Goal: Book appointment/travel/reservation

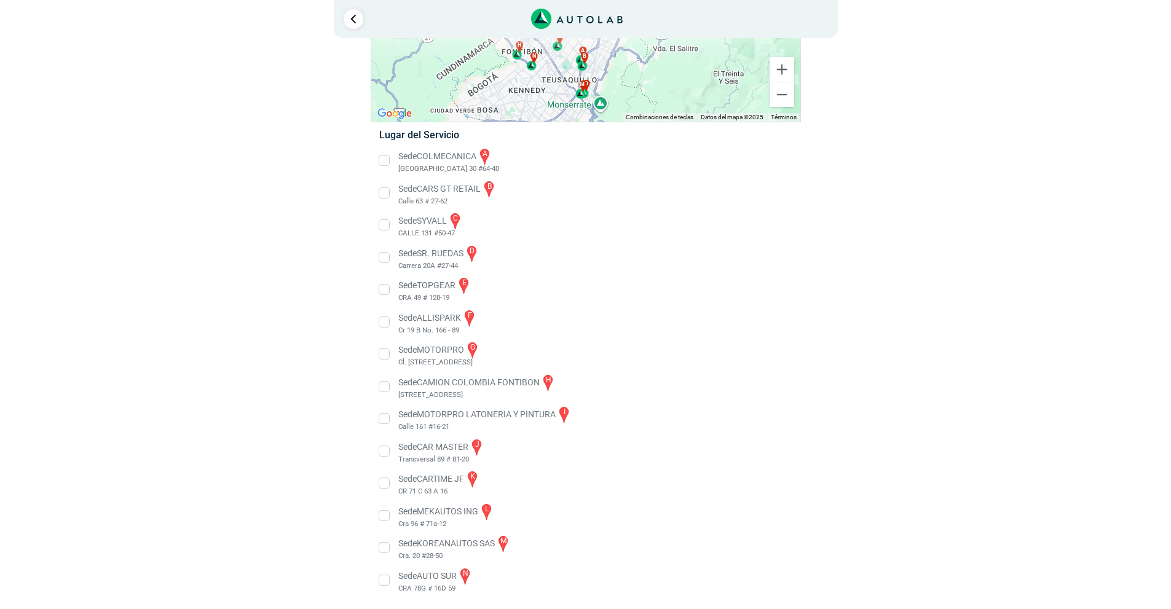
scroll to position [130, 0]
click at [384, 582] on li "Sede AUTO SUR n CRA 78G # 16D 59" at bounding box center [585, 579] width 431 height 28
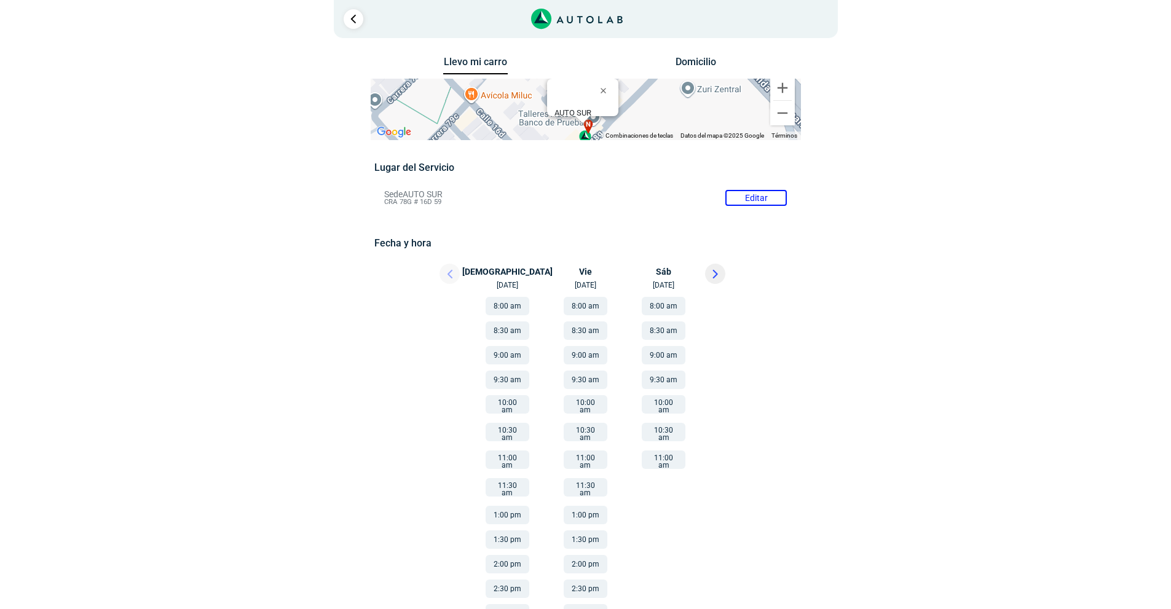
click at [447, 274] on div at bounding box center [439, 277] width 74 height 27
click at [589, 453] on button "11:00 am" at bounding box center [586, 460] width 44 height 18
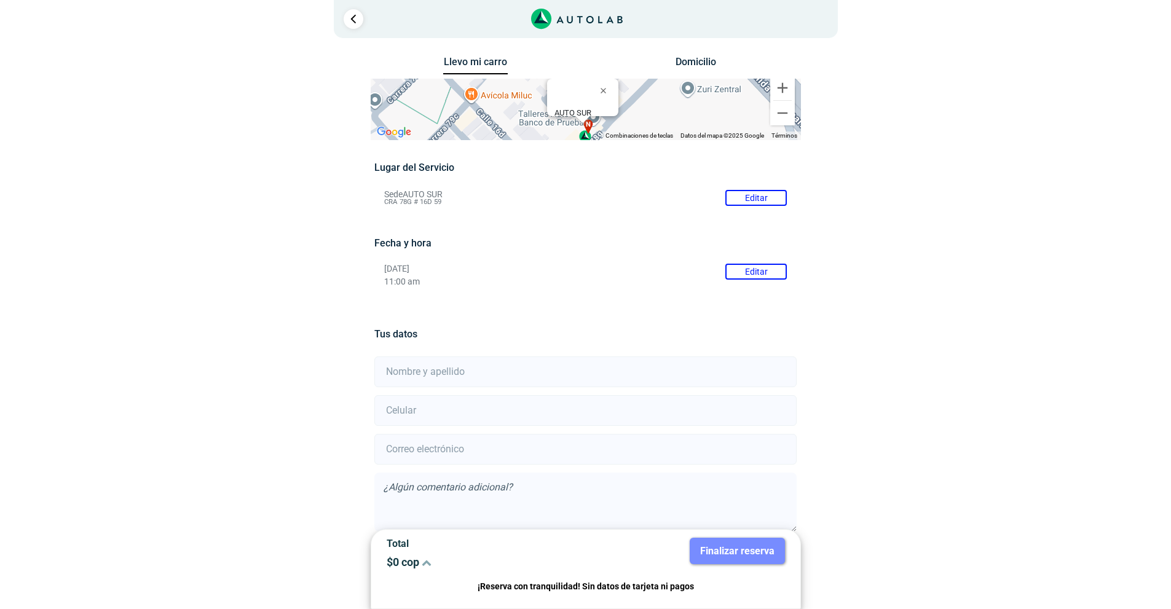
scroll to position [59, 0]
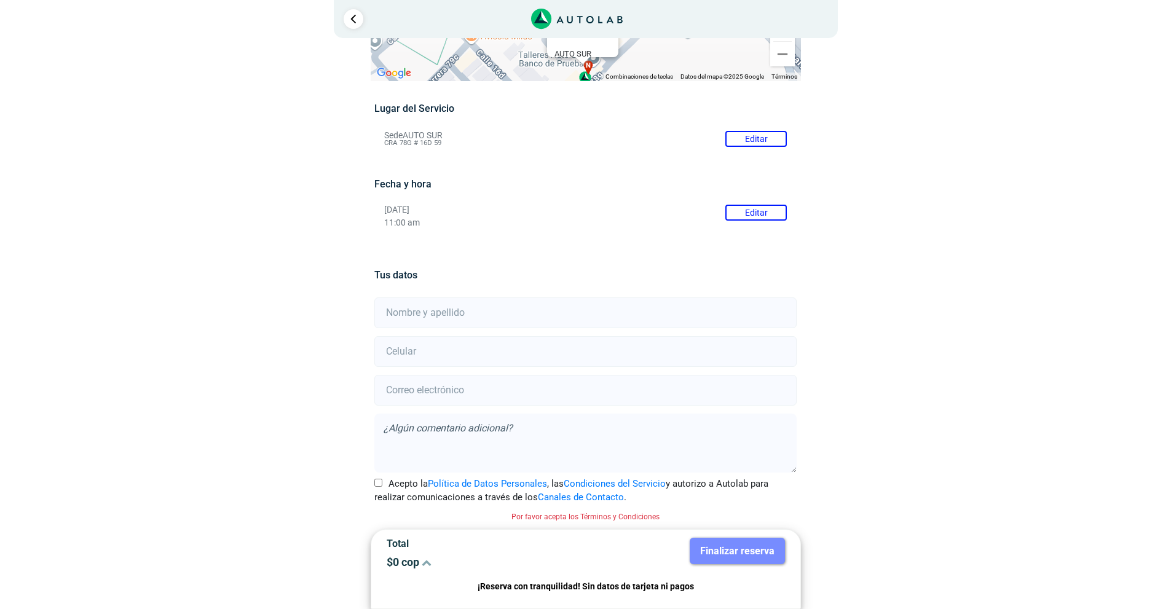
click at [454, 312] on input "text" at bounding box center [585, 312] width 422 height 31
type input "[PERSON_NAME]"
type input "3244385452"
type input "[EMAIL_ADDRESS][DOMAIN_NAME]"
click at [535, 429] on textarea at bounding box center [585, 443] width 422 height 59
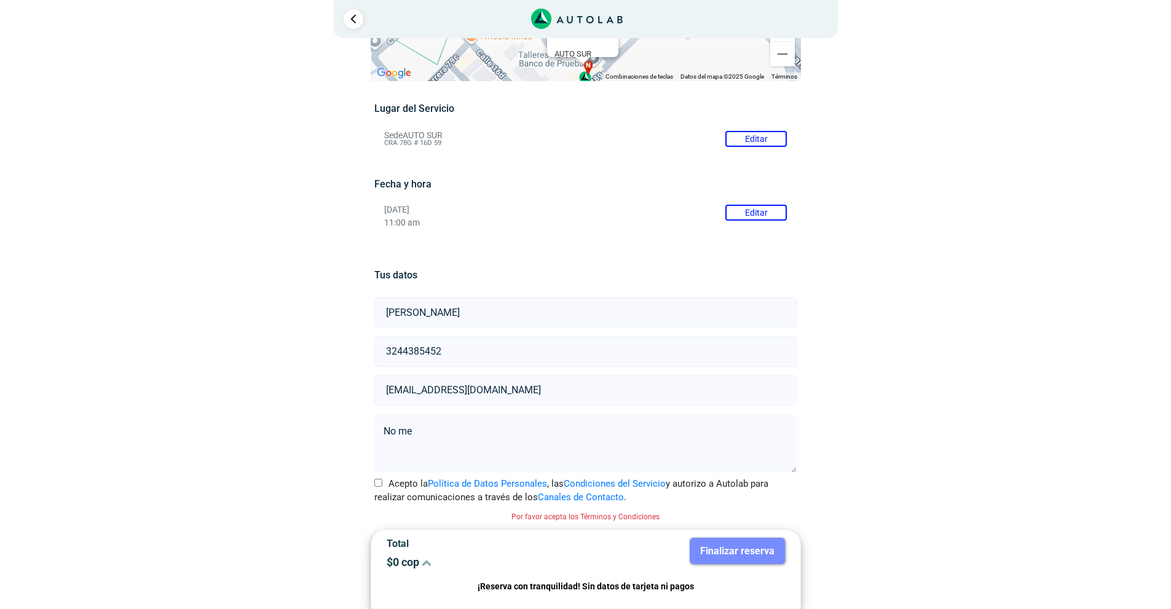
type textarea "No me"
type textarea "No aparece el valor del cambio de "filtro" de aceite, quedo atento a su confirm…"
click at [375, 484] on input "Acepto la Política de Datos Personales , las Condiciones del Servicio y autoriz…" at bounding box center [378, 483] width 8 height 8
checkbox input "true"
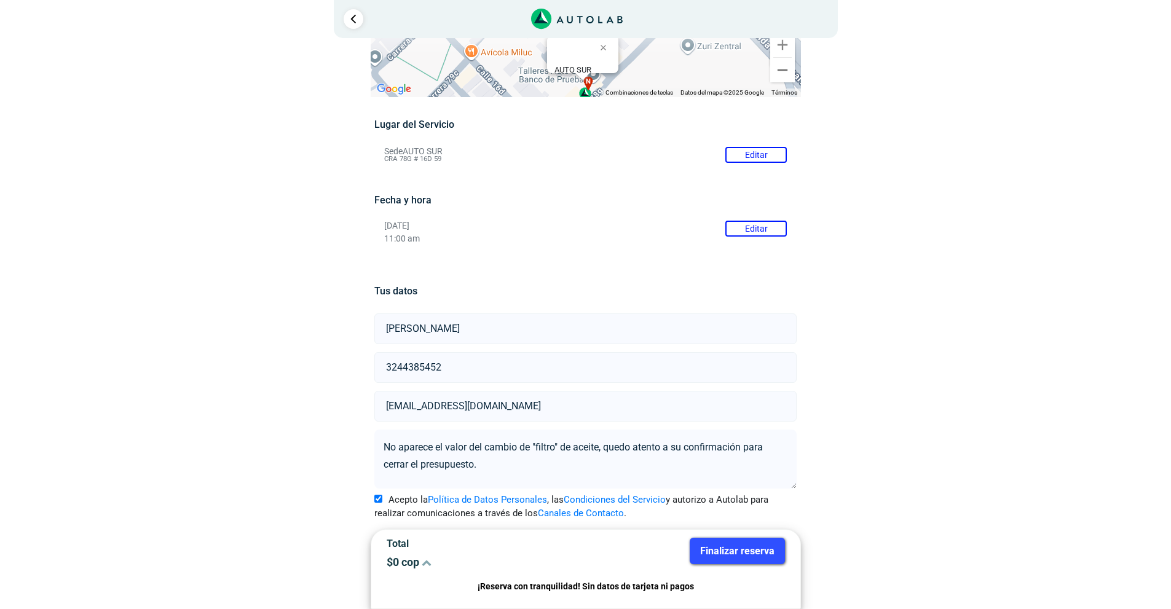
click at [753, 546] on button "Finalizar reserva" at bounding box center [737, 551] width 95 height 26
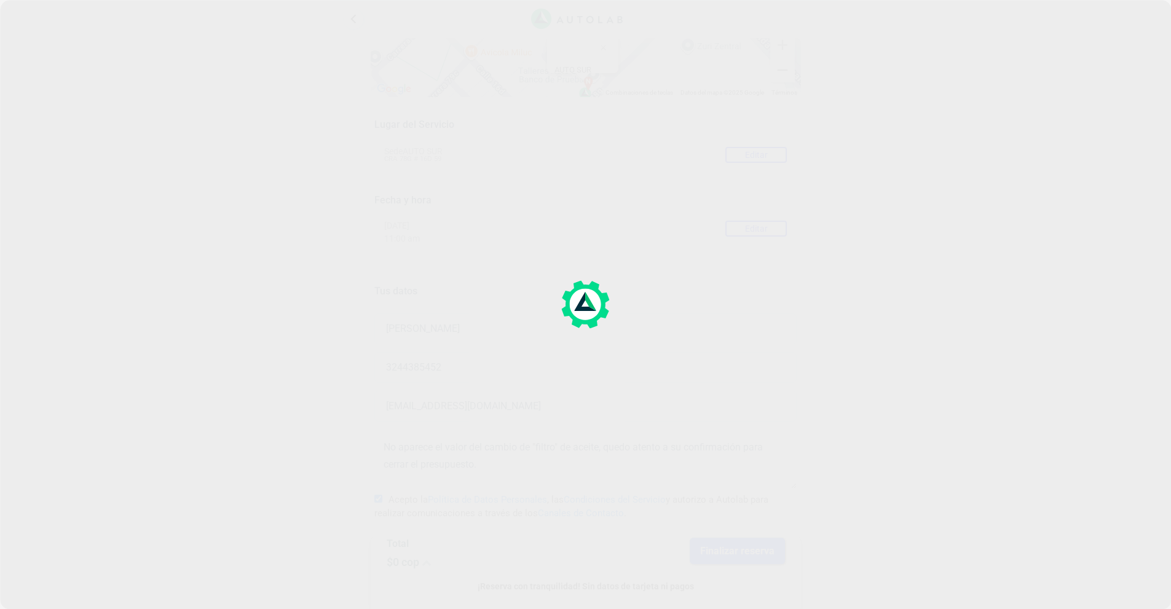
scroll to position [0, 0]
